Goal: Ask a question

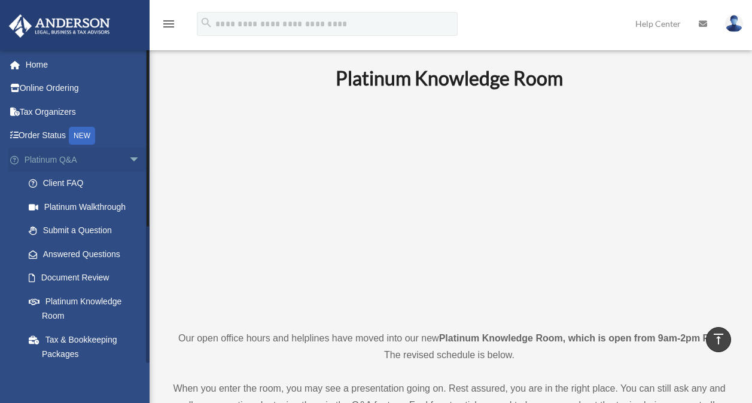
scroll to position [419, 0]
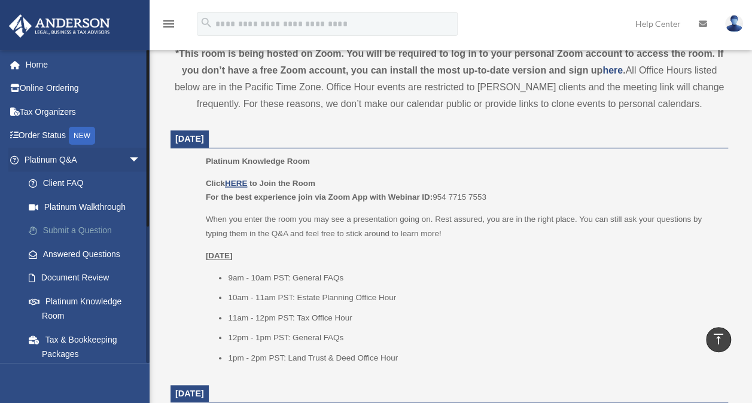
click at [92, 230] on link "Submit a Question" at bounding box center [88, 231] width 142 height 24
click at [66, 230] on link "Submit a Question" at bounding box center [88, 231] width 142 height 24
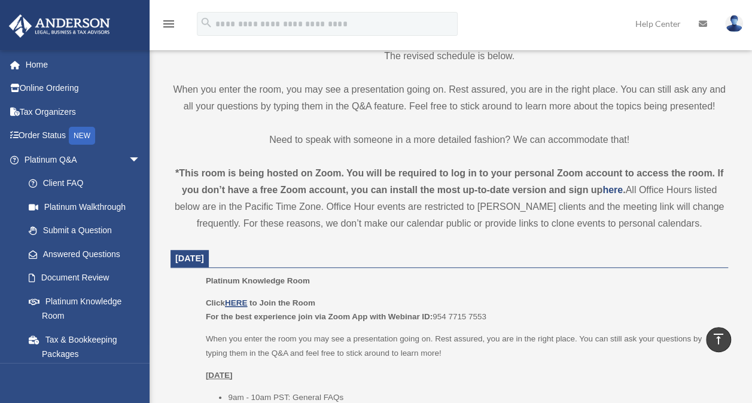
scroll to position [180, 0]
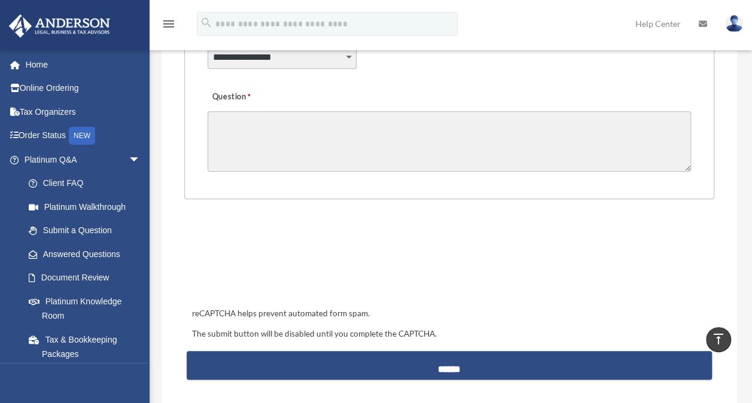
scroll to position [299, 0]
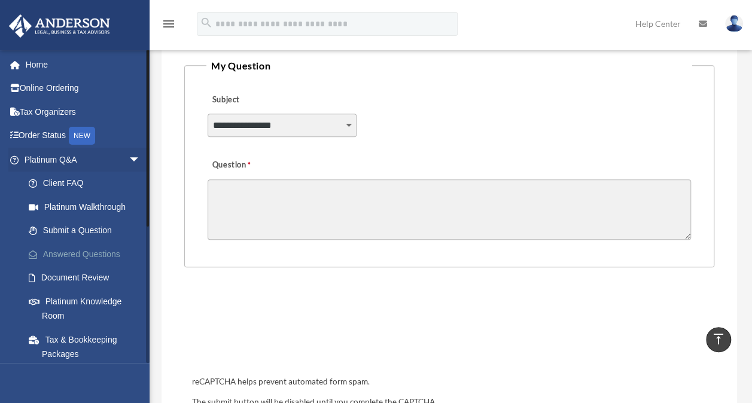
click at [104, 251] on link "Answered Questions" at bounding box center [88, 254] width 142 height 24
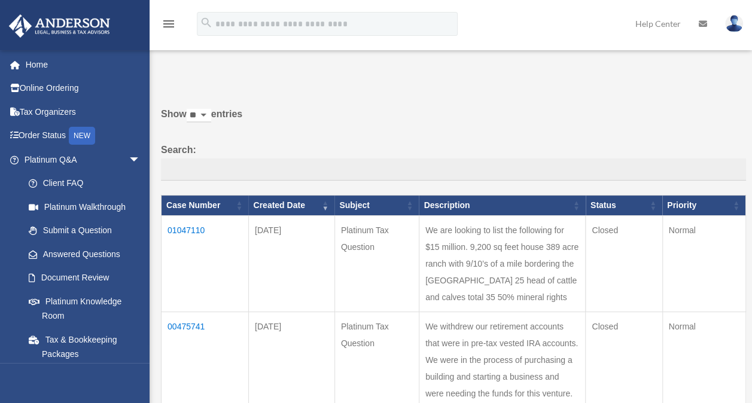
click at [196, 232] on td "01047110" at bounding box center [205, 264] width 87 height 96
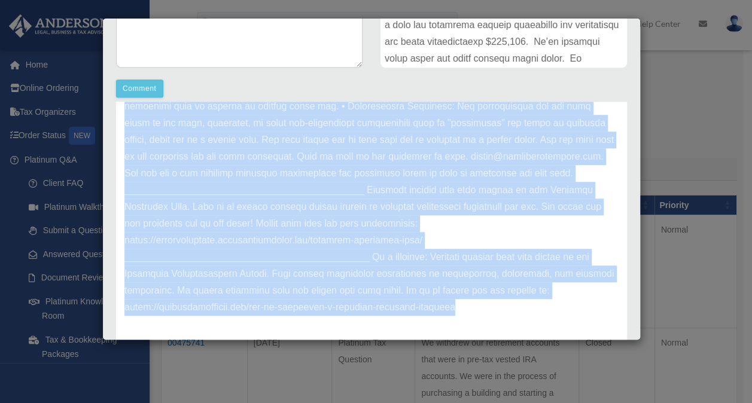
scroll to position [339, 0]
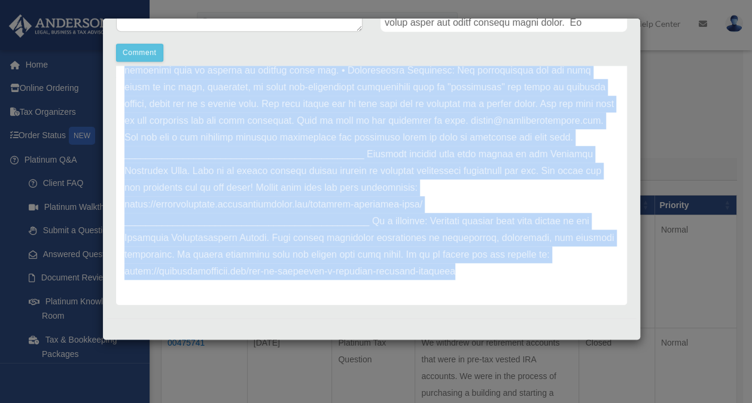
drag, startPoint x: 124, startPoint y: 160, endPoint x: 586, endPoint y: 293, distance: 480.7
click at [586, 293] on div "Update date : 07-18-2025" at bounding box center [371, 3] width 511 height 603
copy div "Update date : 07-18-2025 Thank you for being a Platinum member and submitting y…"
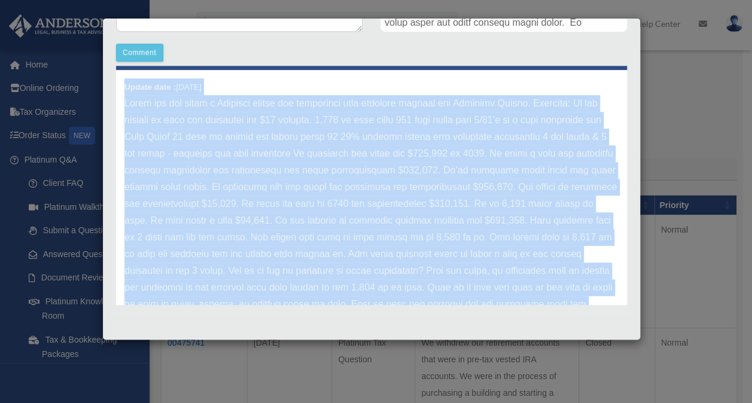
scroll to position [0, 0]
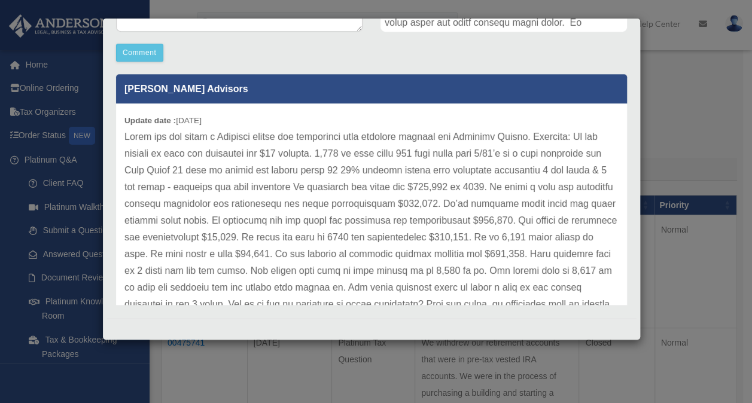
click at [710, 95] on div "Case Detail × Platinum Tax Question Case Number 01047110 Created Date July 18, …" at bounding box center [376, 201] width 752 height 403
